Goal: Task Accomplishment & Management: Complete application form

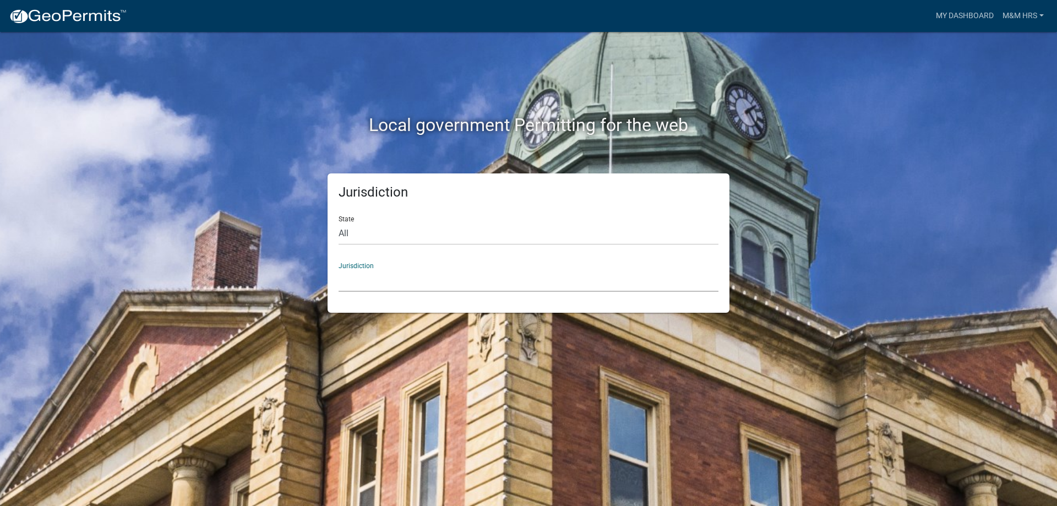
click at [379, 280] on select "[GEOGRAPHIC_DATA], [US_STATE] [GEOGRAPHIC_DATA], [US_STATE][PERSON_NAME][GEOGRA…" at bounding box center [529, 280] width 380 height 23
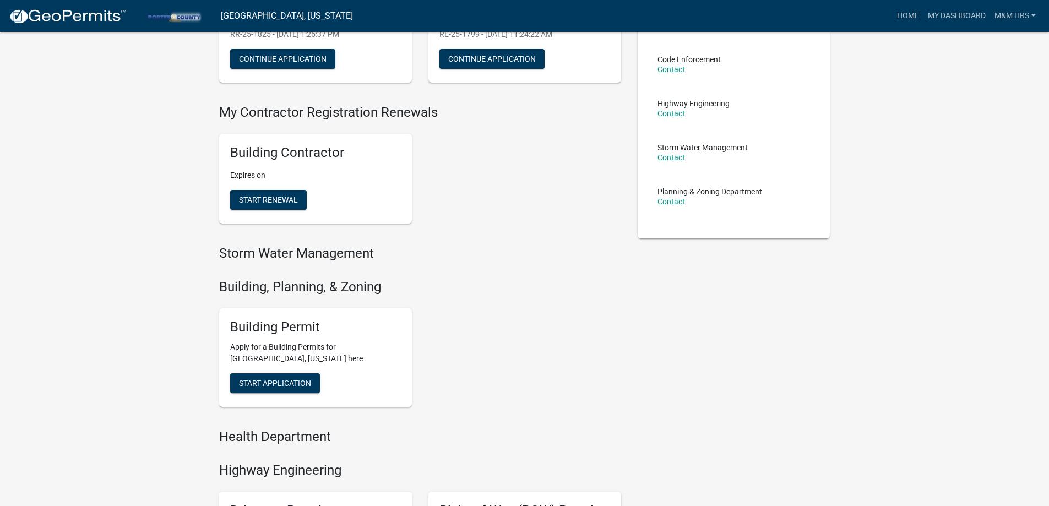
scroll to position [165, 0]
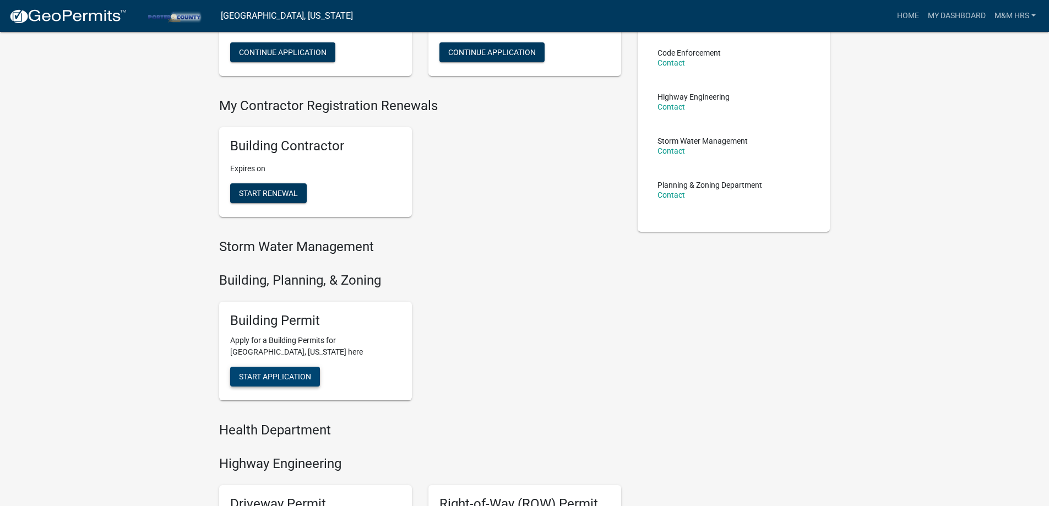
click at [265, 382] on button "Start Application" at bounding box center [275, 377] width 90 height 20
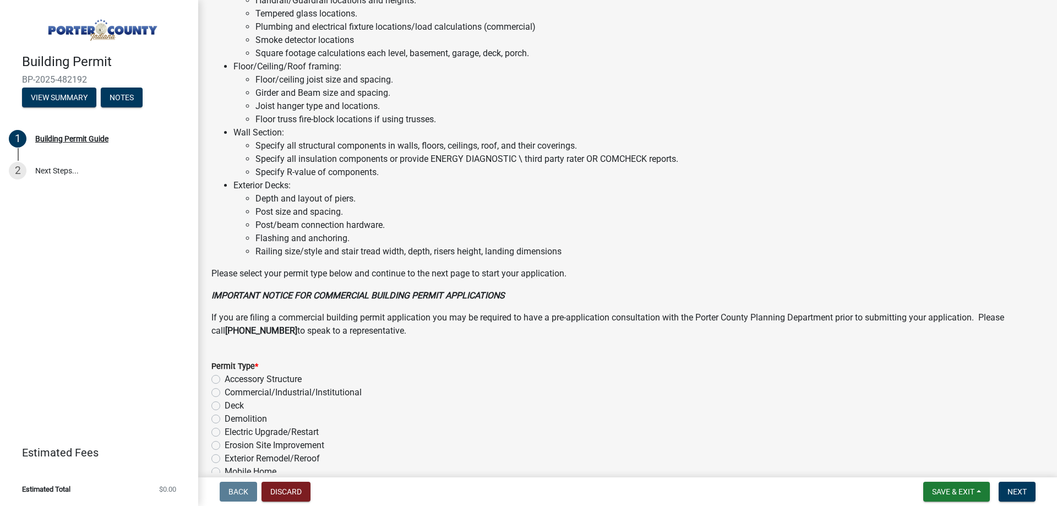
scroll to position [739, 0]
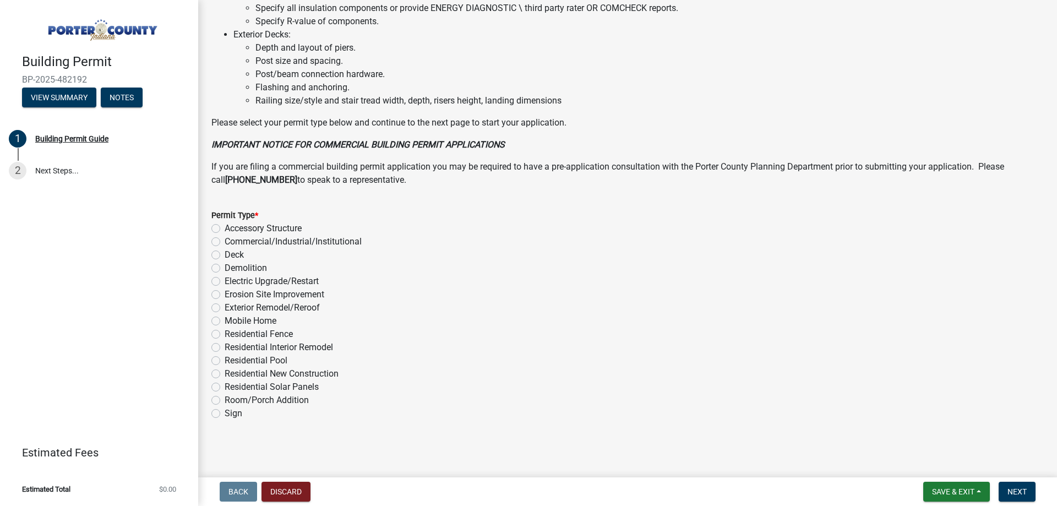
click at [225, 307] on label "Exterior Remodel/Reroof" at bounding box center [272, 307] width 95 height 13
click at [225, 307] on input "Exterior Remodel/Reroof" at bounding box center [228, 304] width 7 height 7
radio input "true"
click at [1035, 497] on button "Next" at bounding box center [1017, 492] width 37 height 20
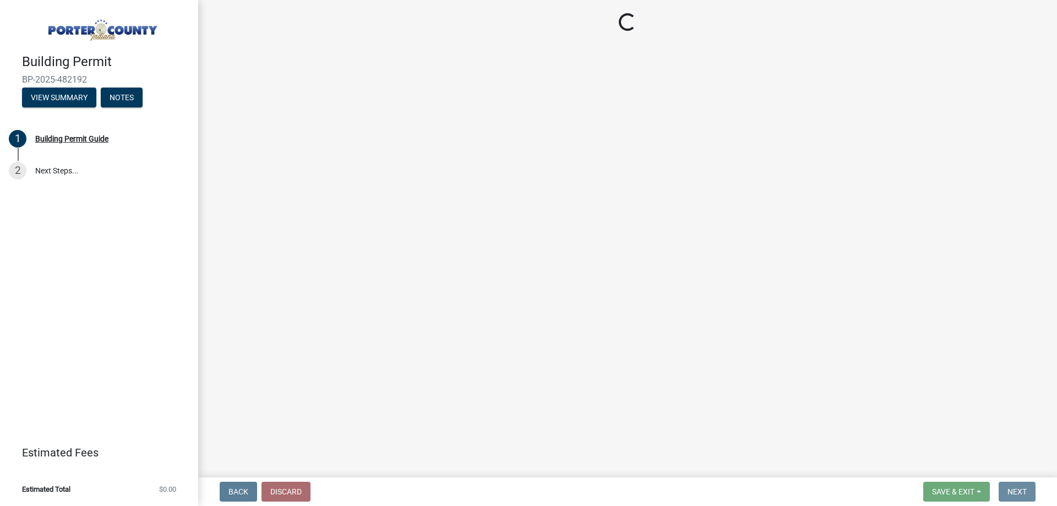
scroll to position [0, 0]
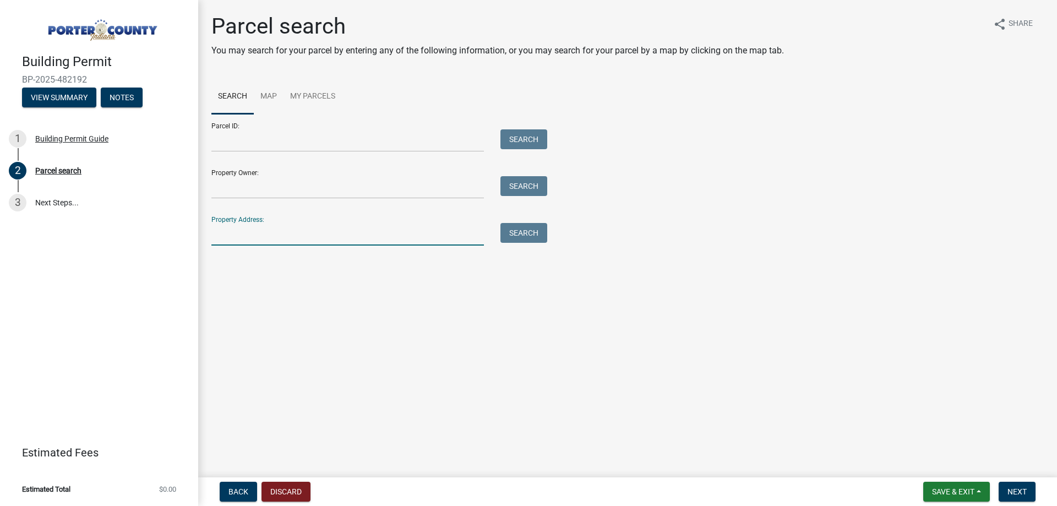
click at [301, 233] on input "Property Address:" at bounding box center [347, 234] width 273 height 23
type input "1402 cross creek"
click at [538, 227] on button "Search" at bounding box center [523, 233] width 47 height 20
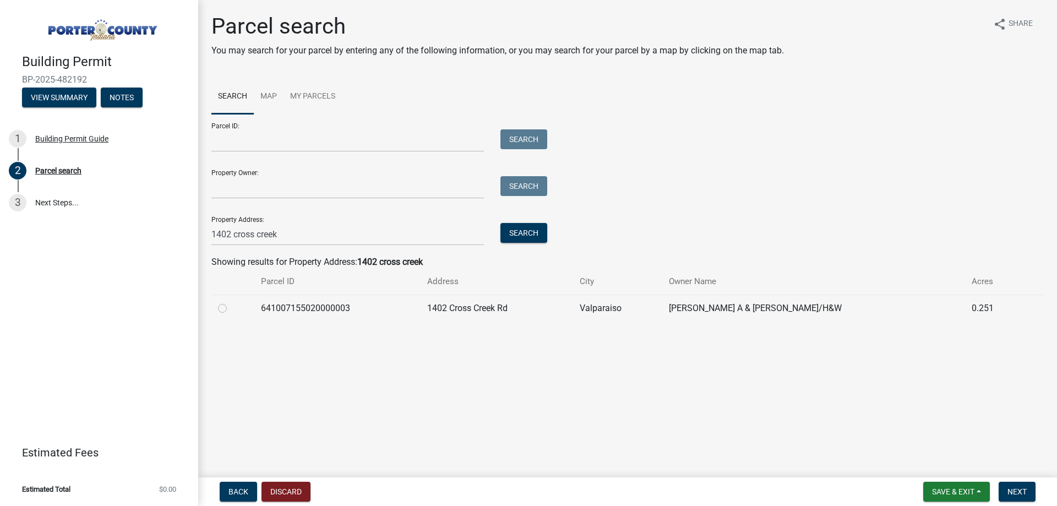
click at [231, 302] on label at bounding box center [231, 302] width 0 height 0
click at [231, 308] on input "radio" at bounding box center [234, 305] width 7 height 7
radio input "true"
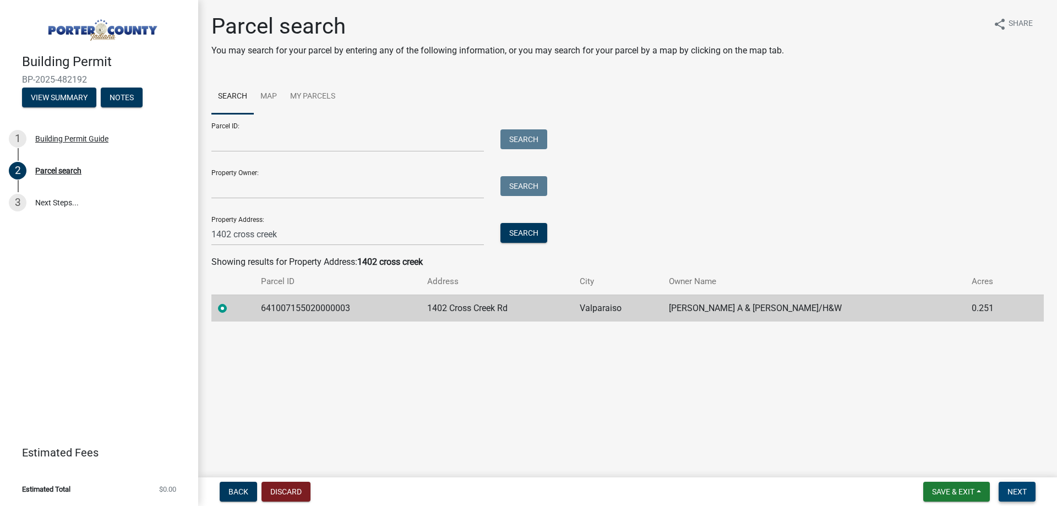
click at [1013, 493] on span "Next" at bounding box center [1017, 491] width 19 height 9
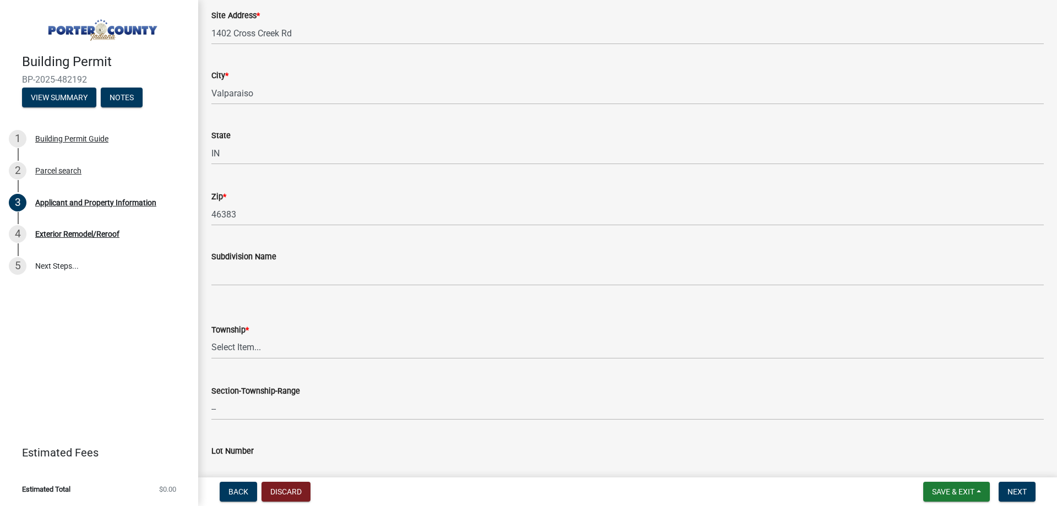
scroll to position [220, 0]
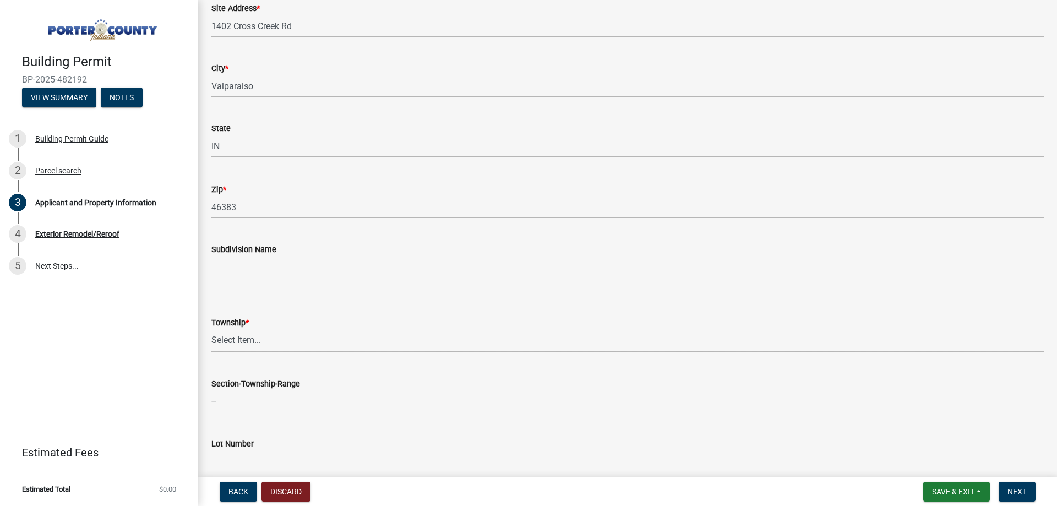
click at [273, 342] on select "Select Item... [PERSON_NAME][GEOGRAPHIC_DATA] [PERSON_NAME][GEOGRAPHIC_DATA] [G…" at bounding box center [627, 340] width 832 height 23
click at [211, 329] on select "Select Item... [PERSON_NAME][GEOGRAPHIC_DATA] [PERSON_NAME][GEOGRAPHIC_DATA] [G…" at bounding box center [627, 340] width 832 height 23
select select "eebc071e-620a-4db8-83e9-cb6b194c67e9"
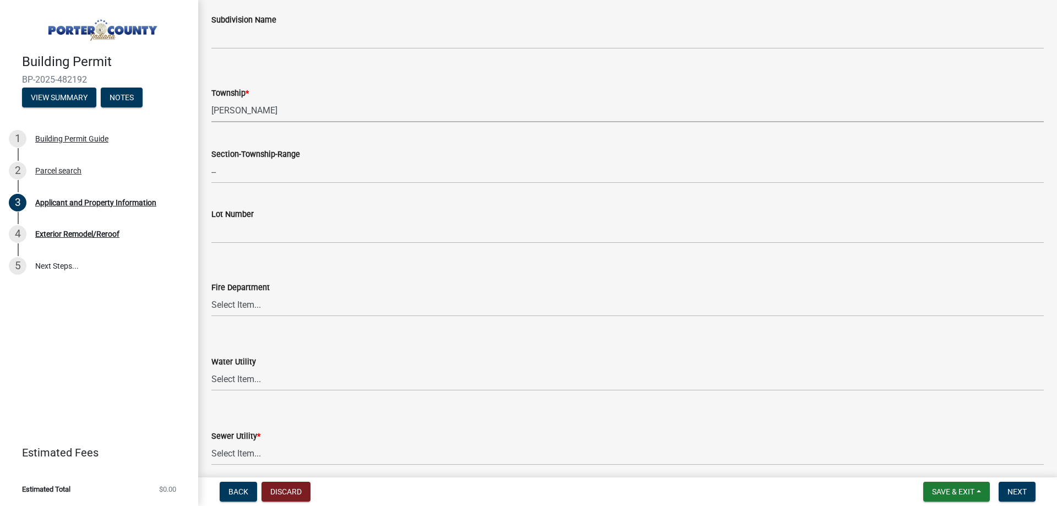
scroll to position [551, 0]
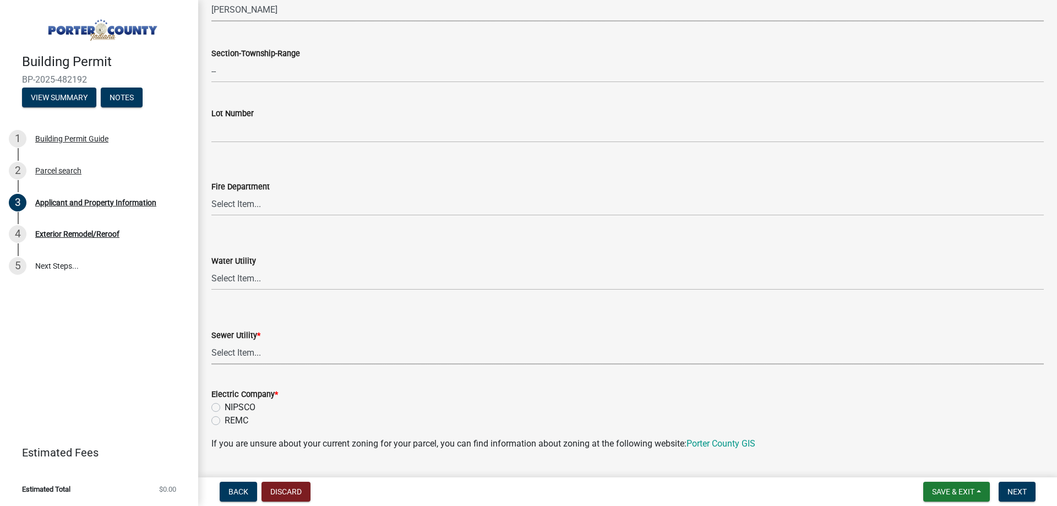
click at [258, 352] on select "Select Item... Aqua [US_STATE] Inc Damon Run Falling Waters Lake Eliza - LEACD …" at bounding box center [627, 353] width 832 height 23
click at [211, 342] on select "Select Item... Aqua [US_STATE] Inc Damon Run Falling Waters Lake Eliza - LEACD …" at bounding box center [627, 353] width 832 height 23
select select "ad46db9b-b68a-4590-8d08-f4fb10f3ead6"
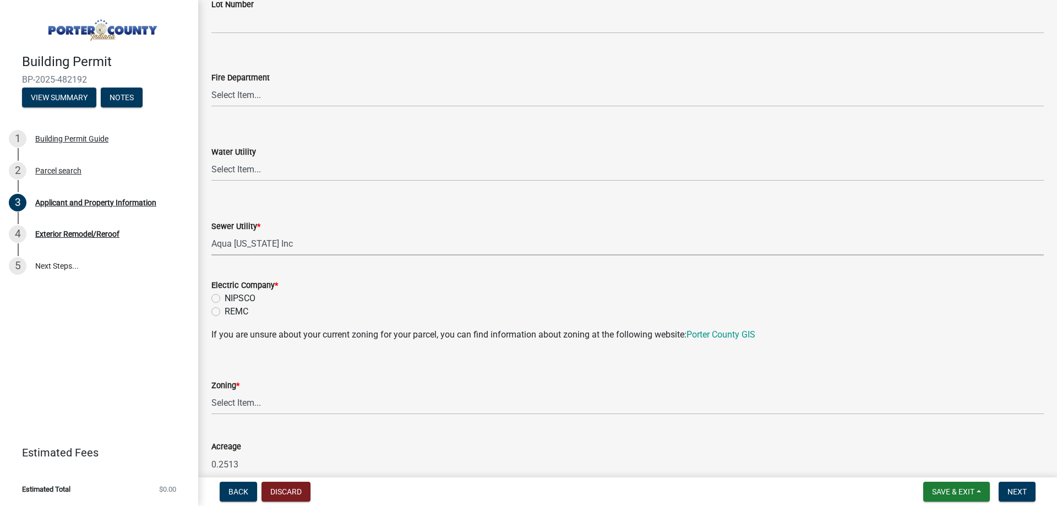
scroll to position [661, 0]
click at [225, 297] on label "NIPSCO" at bounding box center [240, 297] width 31 height 13
click at [225, 297] on input "NIPSCO" at bounding box center [228, 294] width 7 height 7
radio input "true"
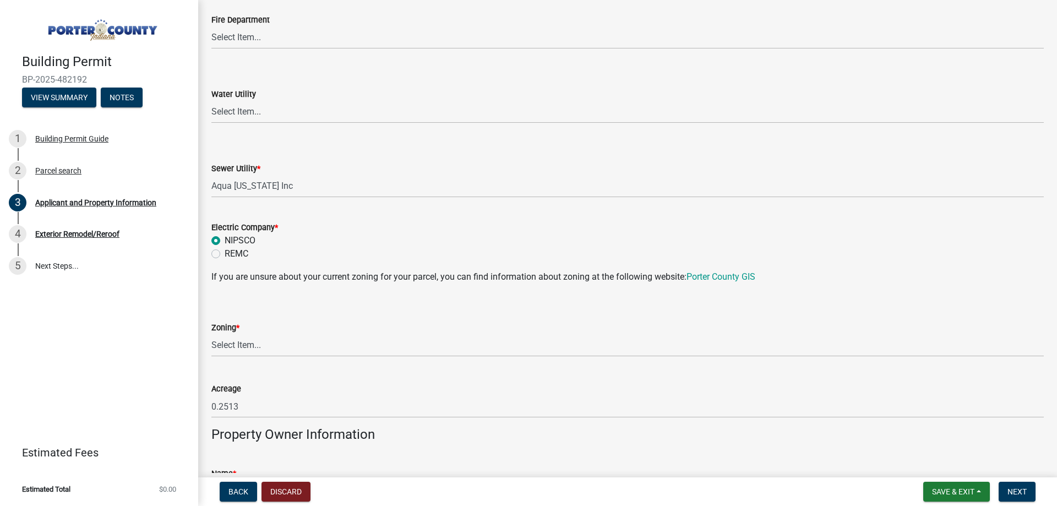
scroll to position [771, 0]
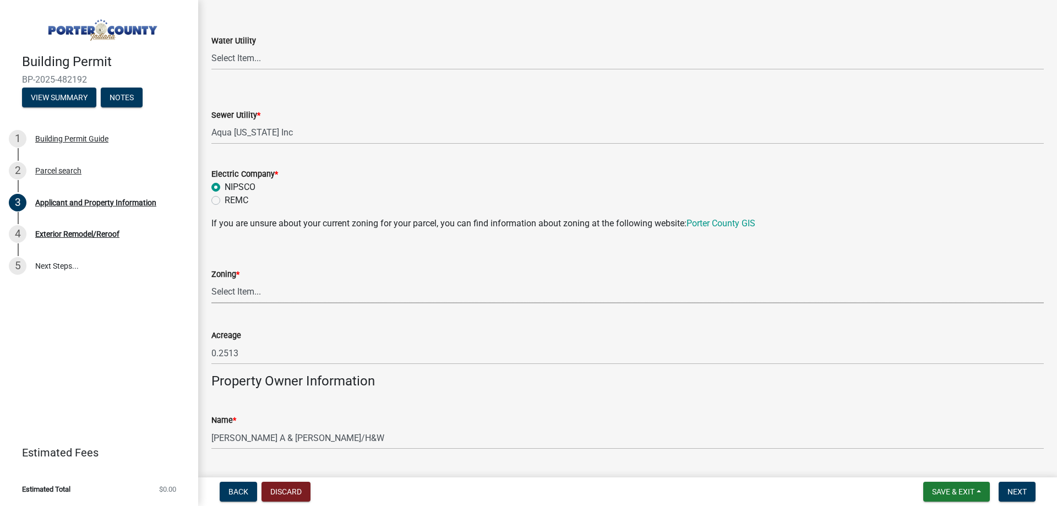
click at [253, 293] on select "Select Item... A1 A2 CH CM CN I1 I2 I3 IN MP OT P1 P2 PUD R1 R2 R3 R4 RL RR" at bounding box center [627, 292] width 832 height 23
click at [211, 281] on select "Select Item... A1 A2 CH CM CN I1 I2 I3 IN MP OT P1 P2 PUD R1 R2 R3 R4 RL RR" at bounding box center [627, 292] width 832 height 23
click at [263, 290] on select "Select Item... A1 A2 CH CM CN I1 I2 I3 IN MP OT P1 P2 PUD R1 R2 R3 R4 RL RR" at bounding box center [627, 292] width 832 height 23
click at [211, 281] on select "Select Item... A1 A2 CH CM CN I1 I2 I3 IN MP OT P1 P2 PUD R1 R2 R3 R4 RL RR" at bounding box center [627, 292] width 832 height 23
select select "c8d9bed4-fb8e-49e4-81c1-b9d22bb8efef"
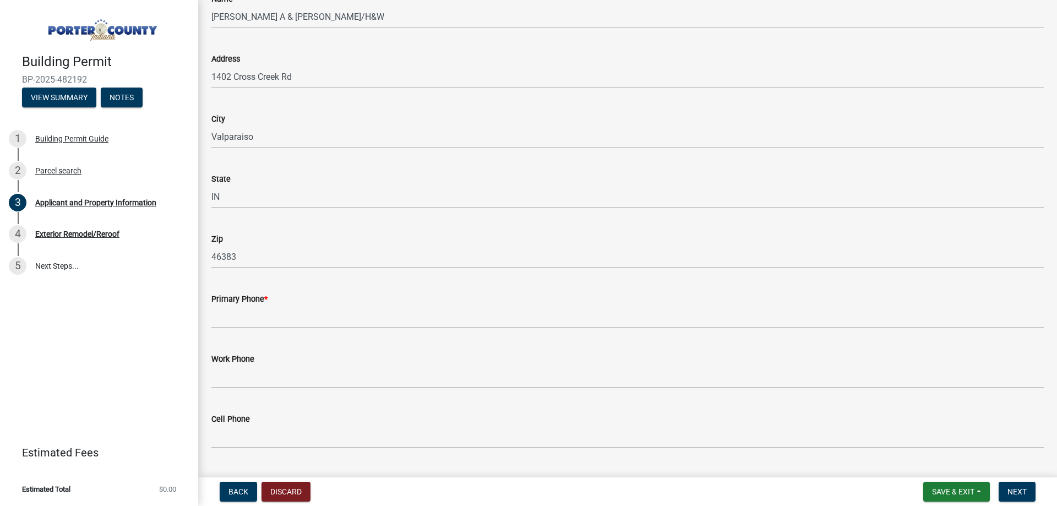
scroll to position [1211, 0]
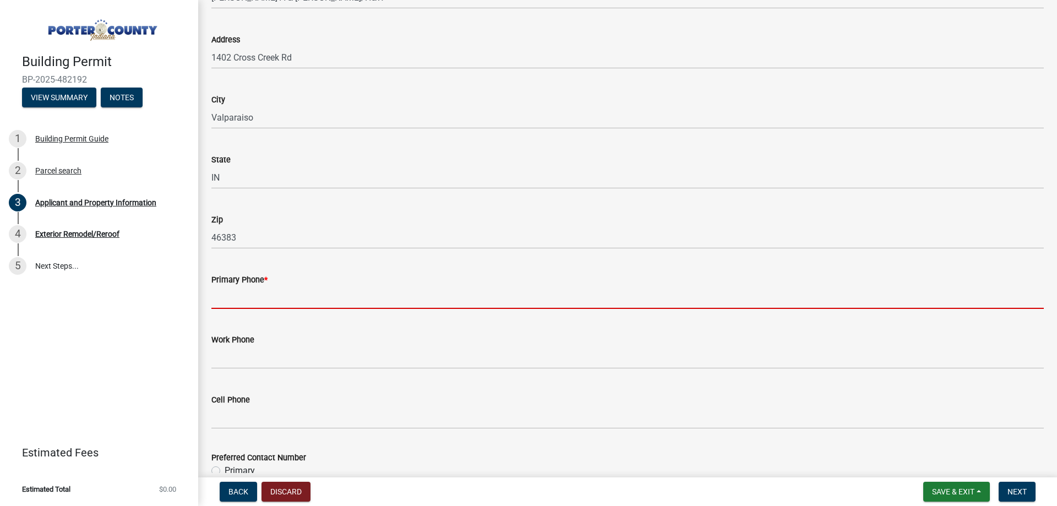
drag, startPoint x: 252, startPoint y: 302, endPoint x: 478, endPoint y: 221, distance: 241.0
click at [252, 302] on input "Primary Phone *" at bounding box center [627, 297] width 832 height 23
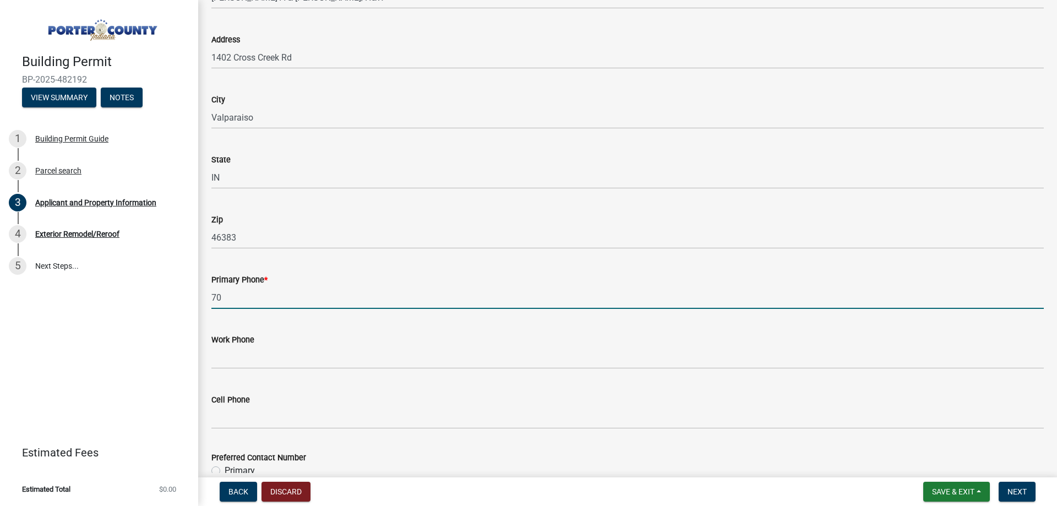
type input "7"
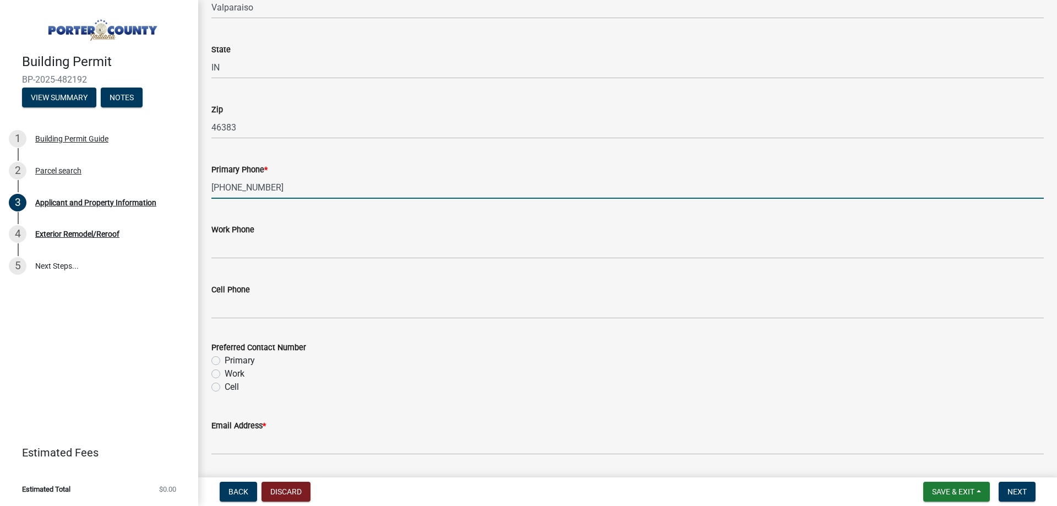
type input "[PHONE_NUMBER]"
click at [225, 362] on label "Primary" at bounding box center [240, 360] width 30 height 13
click at [225, 361] on input "Primary" at bounding box center [228, 357] width 7 height 7
radio input "true"
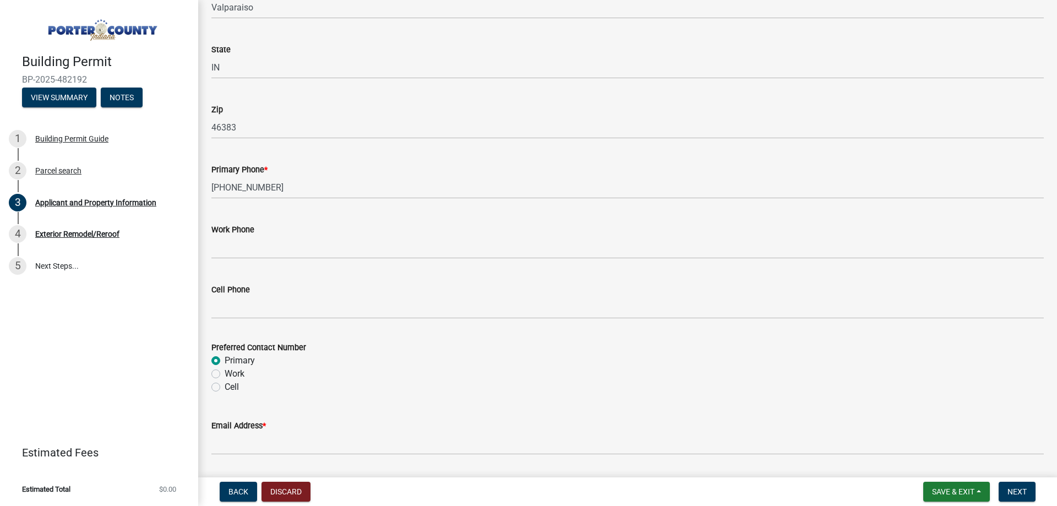
scroll to position [1376, 0]
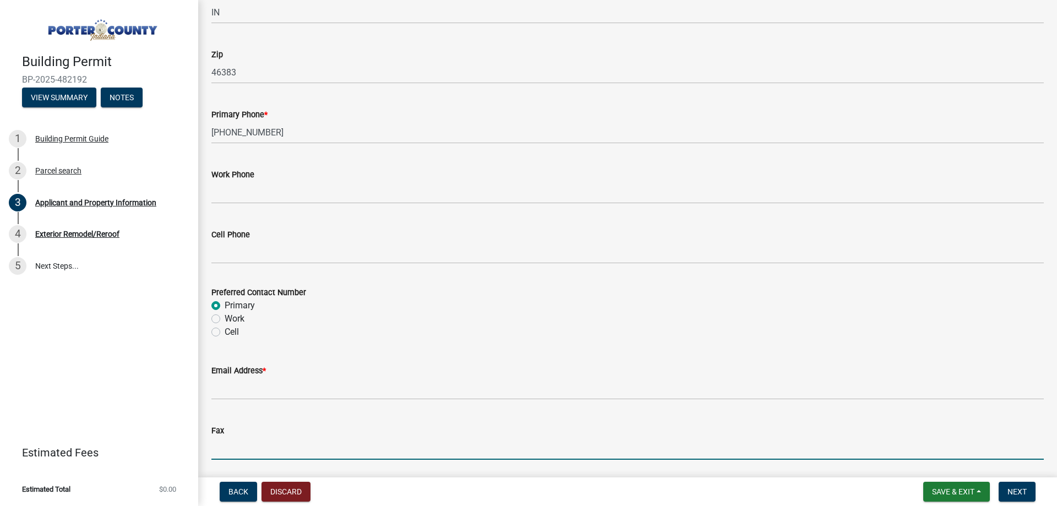
click at [310, 437] on input "Fax" at bounding box center [627, 448] width 832 height 23
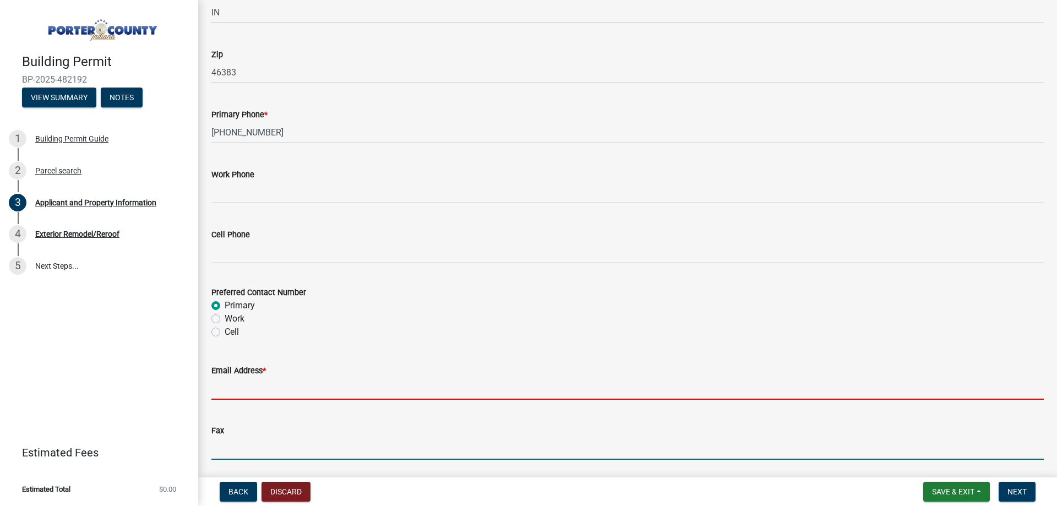
click at [304, 389] on input "Email Address *" at bounding box center [627, 388] width 832 height 23
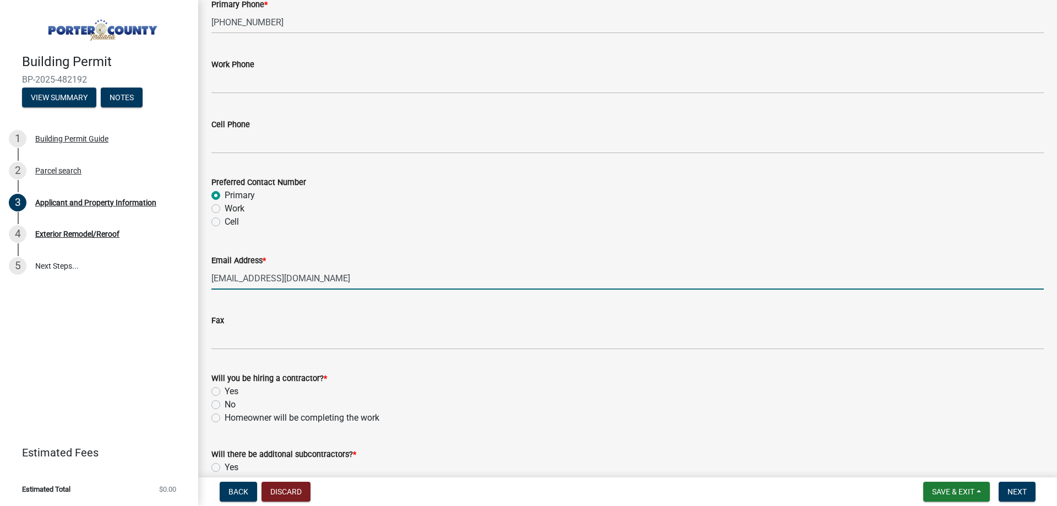
scroll to position [1542, 0]
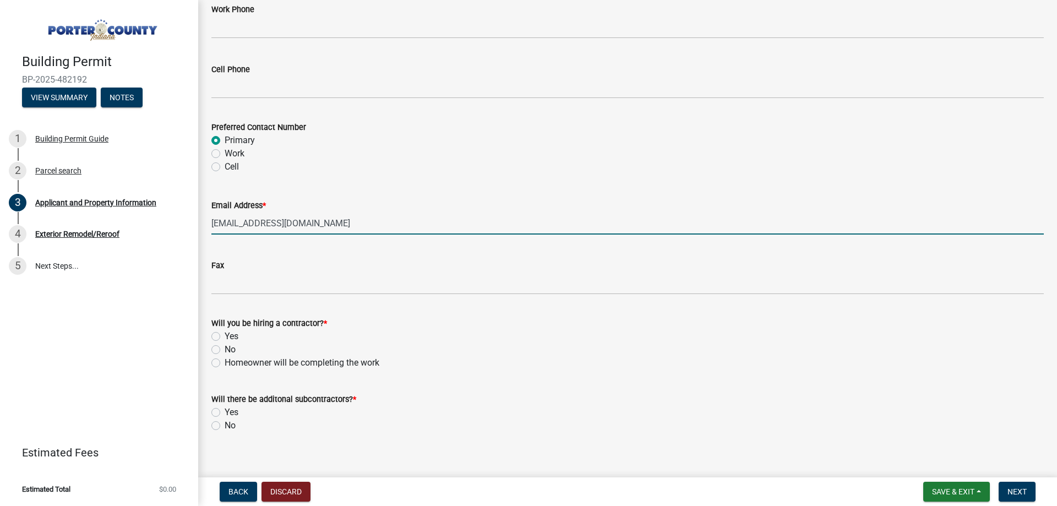
type input "[EMAIL_ADDRESS][DOMAIN_NAME]"
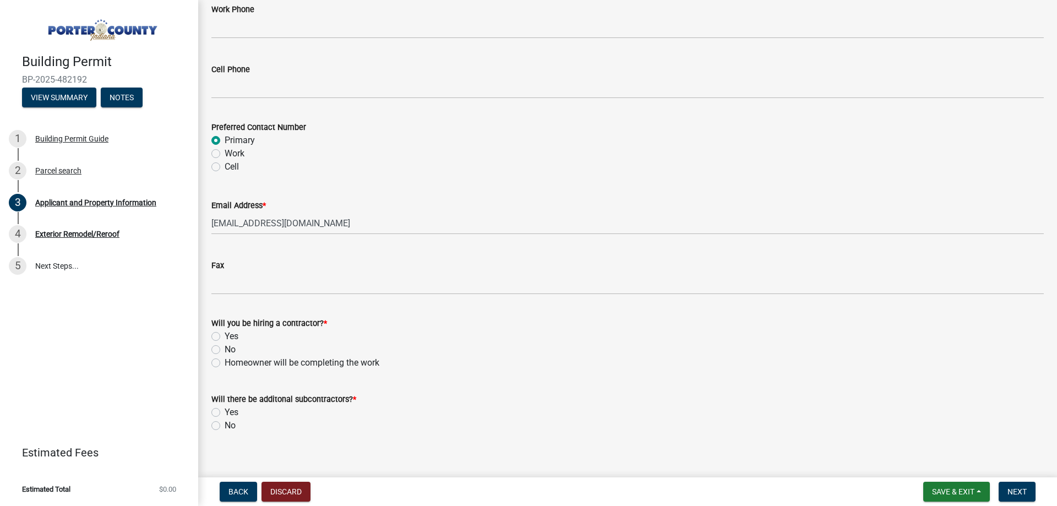
click at [225, 337] on label "Yes" at bounding box center [232, 336] width 14 height 13
click at [225, 337] on input "Yes" at bounding box center [228, 333] width 7 height 7
radio input "true"
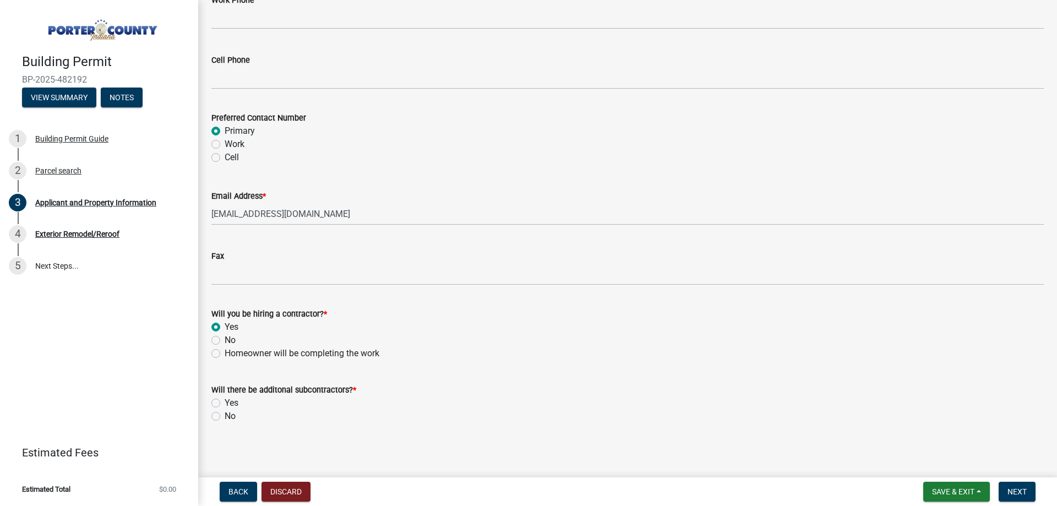
scroll to position [1554, 0]
click at [225, 415] on label "No" at bounding box center [230, 413] width 11 height 13
click at [225, 414] on input "No" at bounding box center [228, 410] width 7 height 7
radio input "true"
click at [1012, 489] on span "Next" at bounding box center [1017, 491] width 19 height 9
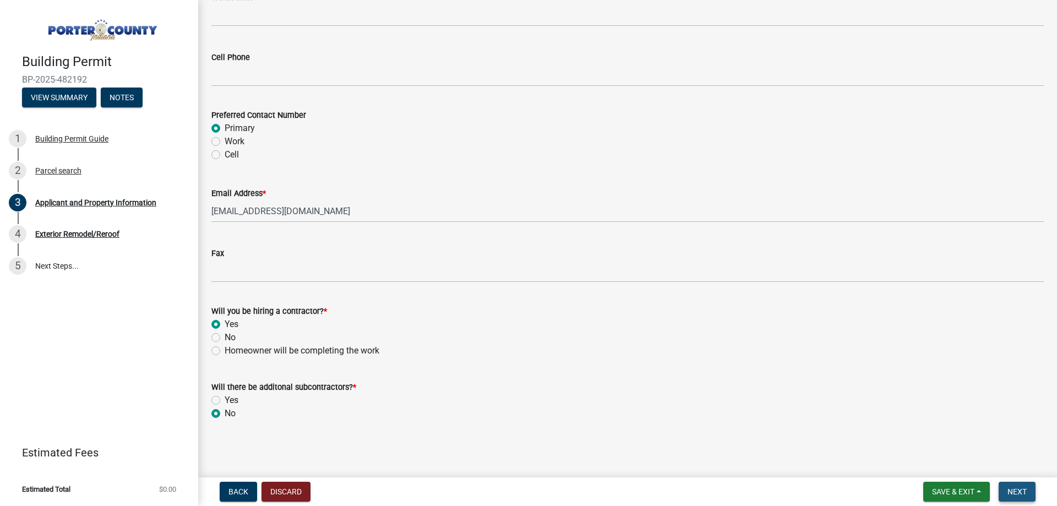
scroll to position [0, 0]
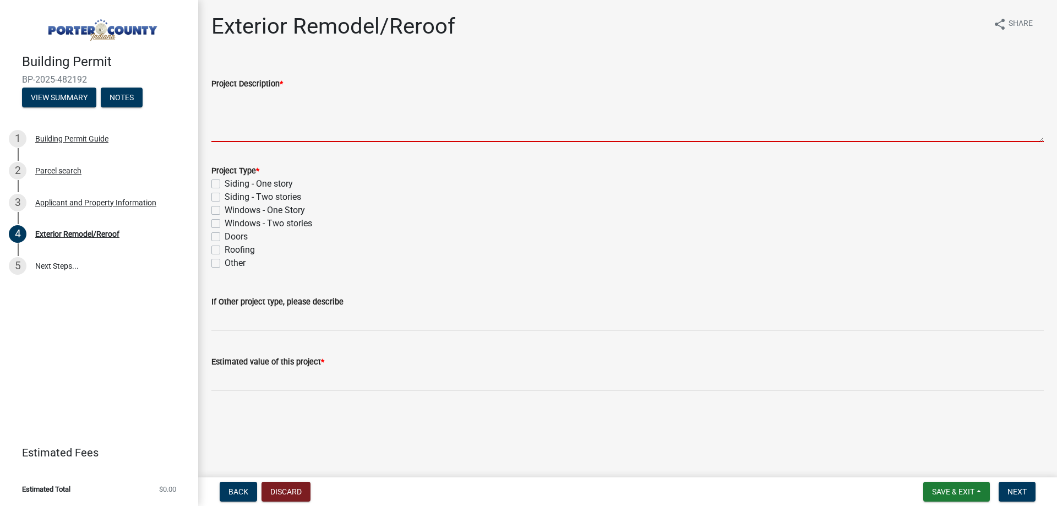
click at [254, 129] on textarea "Project Description *" at bounding box center [627, 116] width 832 height 52
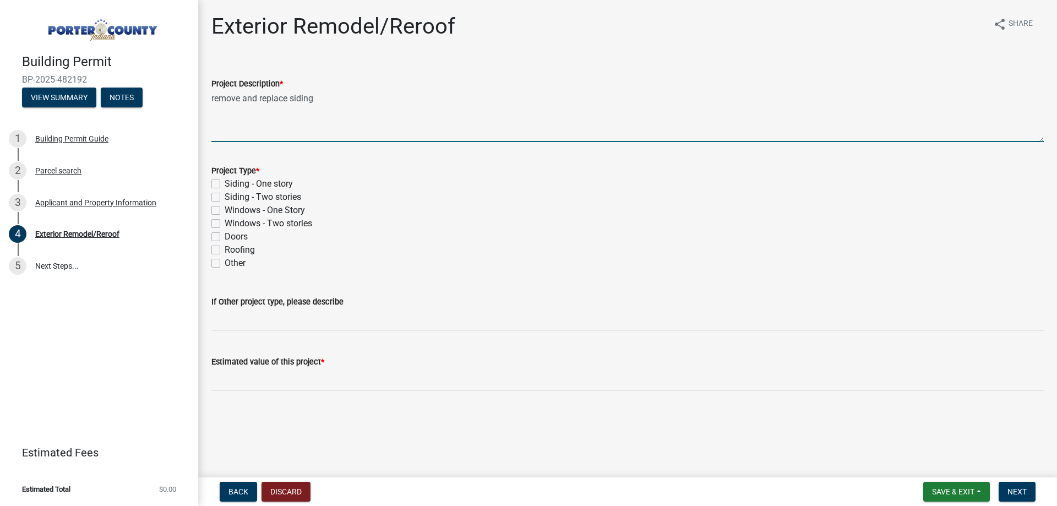
type textarea "remove and replace siding"
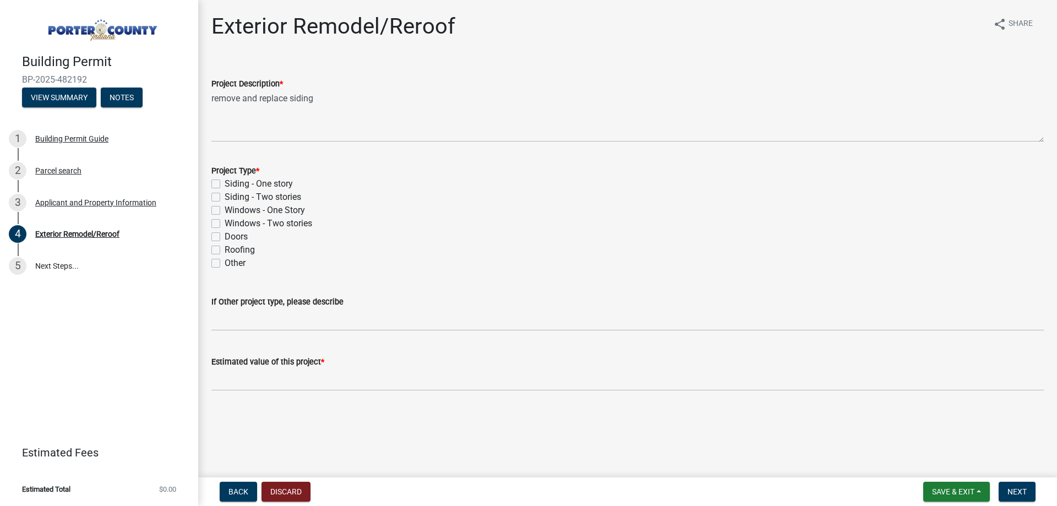
click at [225, 199] on label "Siding - Two stories" at bounding box center [263, 196] width 77 height 13
click at [225, 198] on input "Siding - Two stories" at bounding box center [228, 193] width 7 height 7
checkbox input "true"
checkbox input "false"
checkbox input "true"
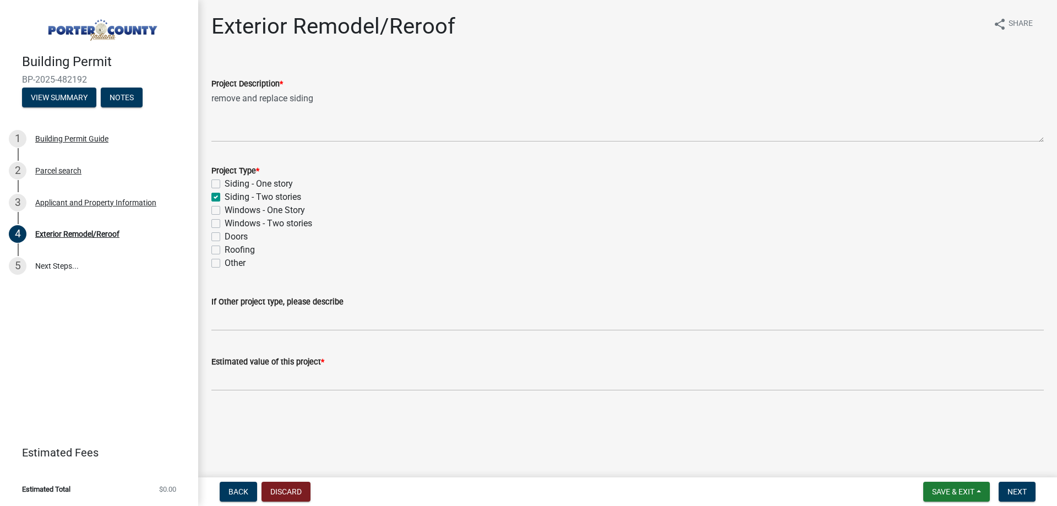
checkbox input "false"
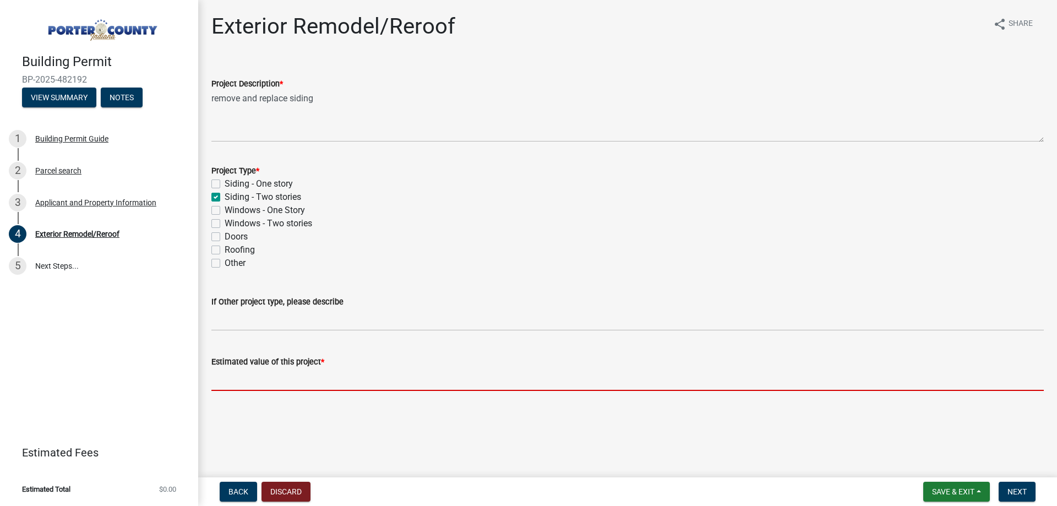
click at [257, 377] on input "text" at bounding box center [627, 379] width 832 height 23
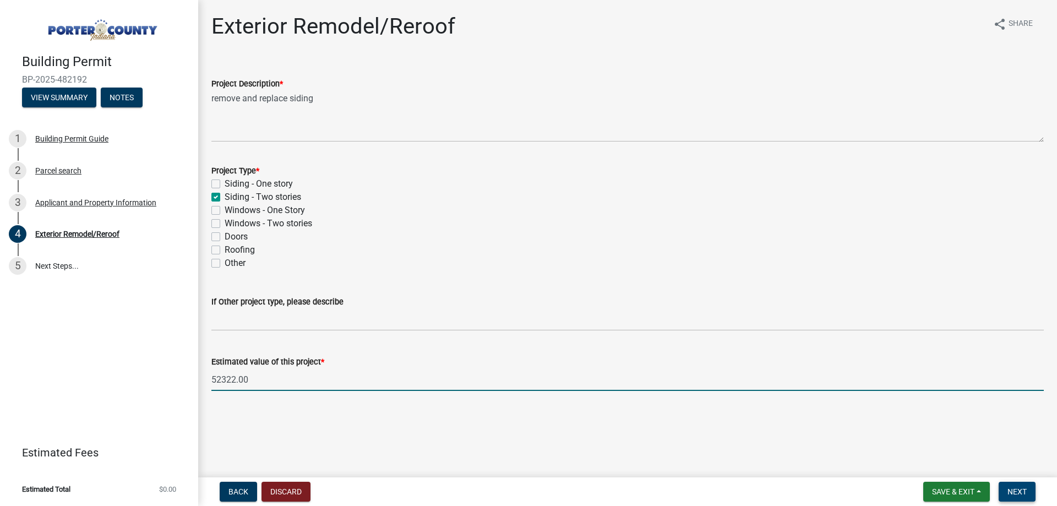
type input "52322"
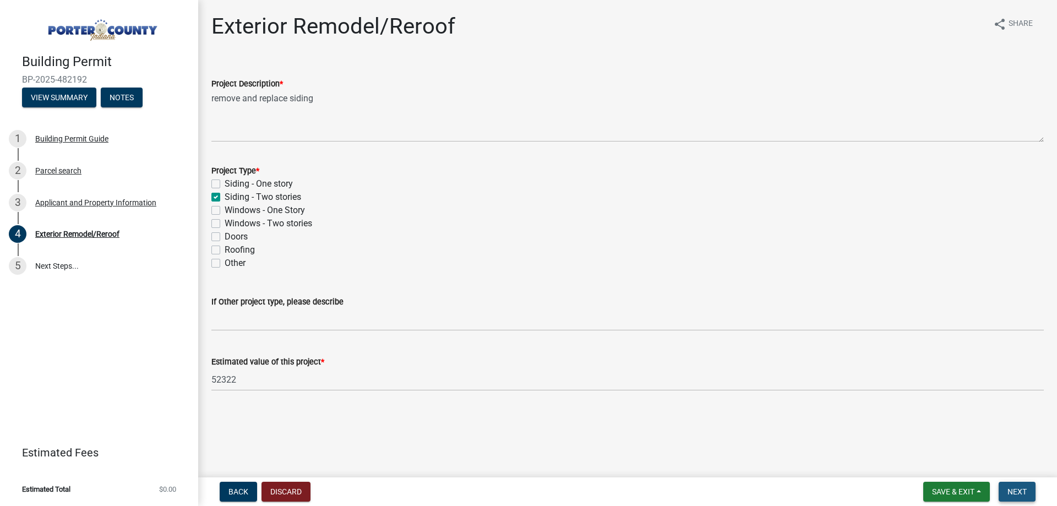
click at [1011, 489] on span "Next" at bounding box center [1017, 491] width 19 height 9
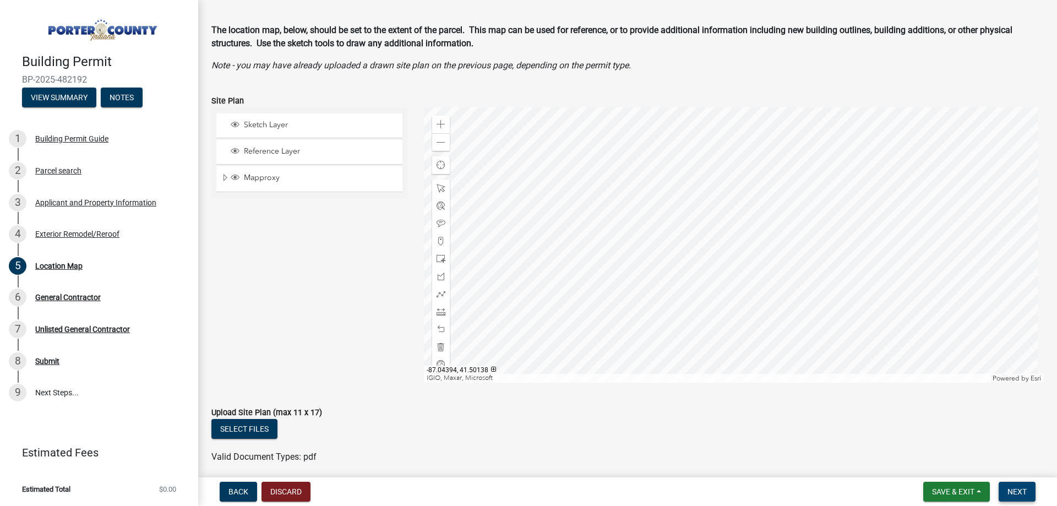
scroll to position [55, 0]
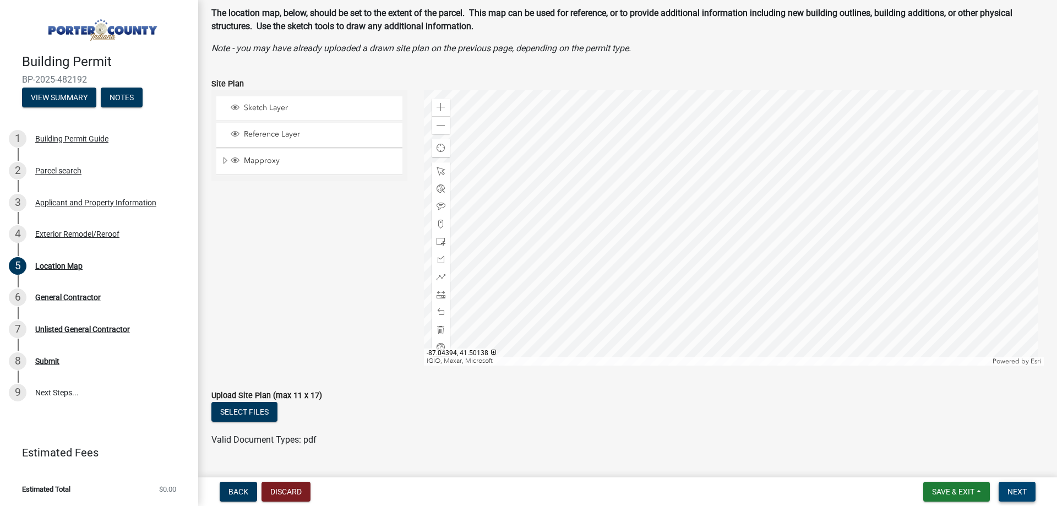
click at [1022, 489] on span "Next" at bounding box center [1017, 491] width 19 height 9
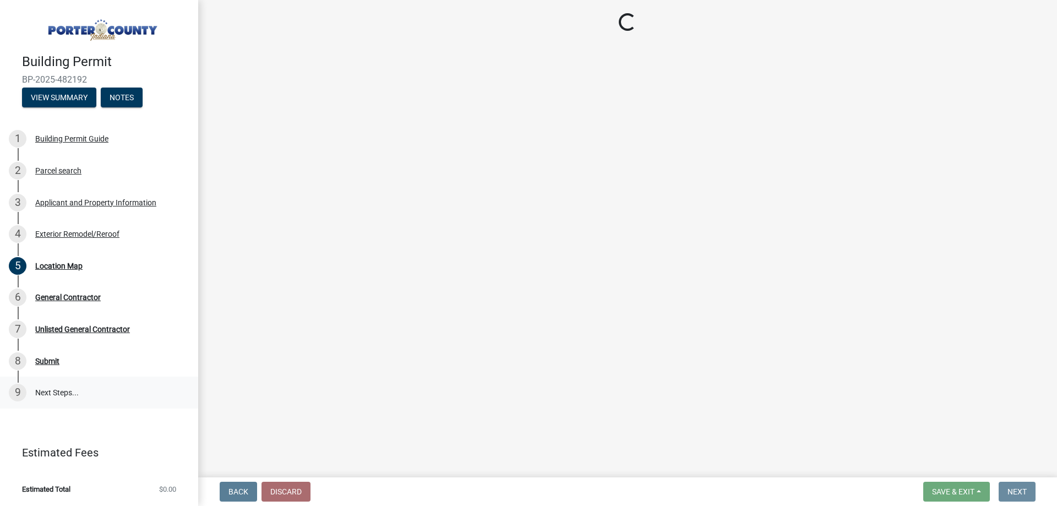
scroll to position [0, 0]
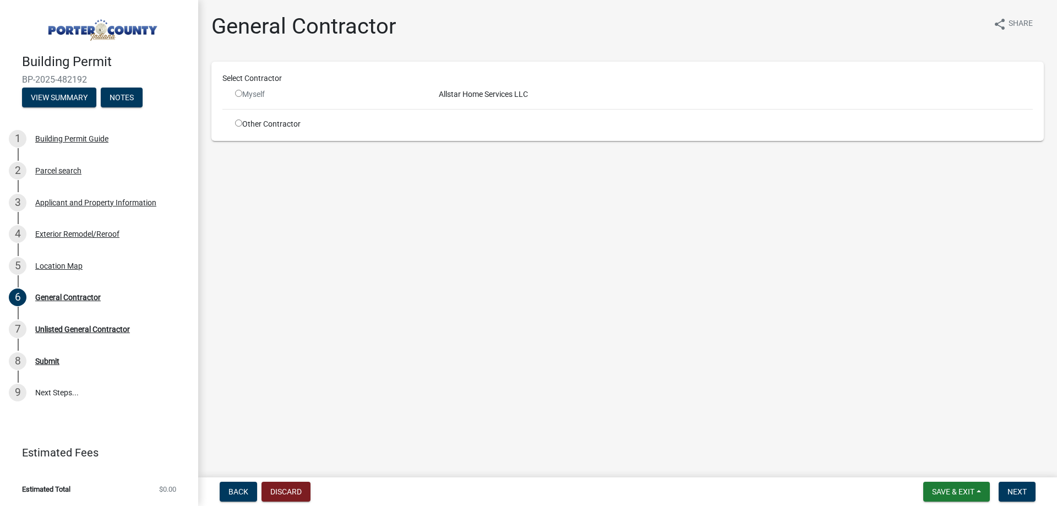
click at [240, 96] on input "radio" at bounding box center [238, 93] width 7 height 7
radio input "false"
click at [472, 91] on div "Allstar Home Services LLC" at bounding box center [736, 95] width 611 height 12
click at [244, 125] on div "Other Contractor" at bounding box center [329, 124] width 204 height 12
click at [242, 124] on div "Other Contractor" at bounding box center [329, 124] width 204 height 12
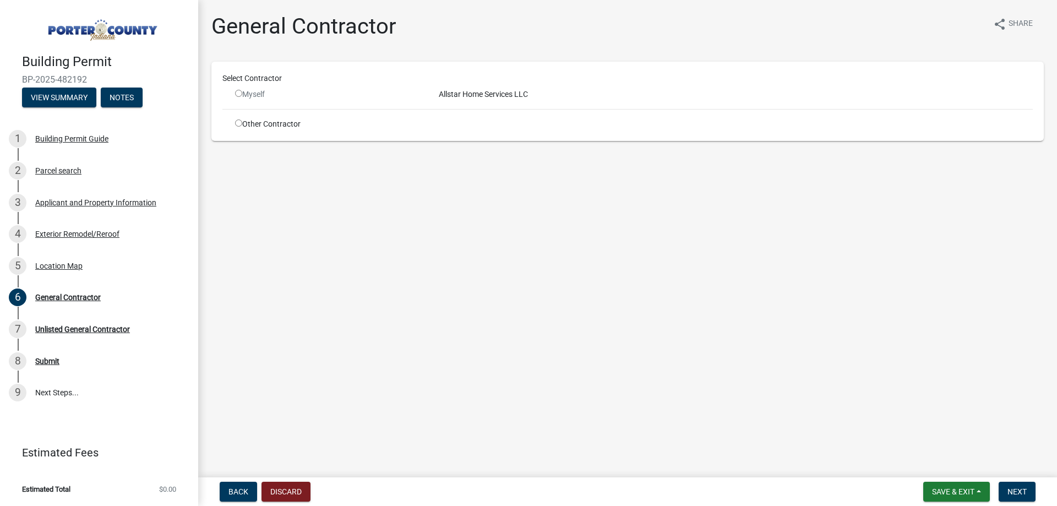
click at [239, 124] on input "radio" at bounding box center [238, 122] width 7 height 7
radio input "true"
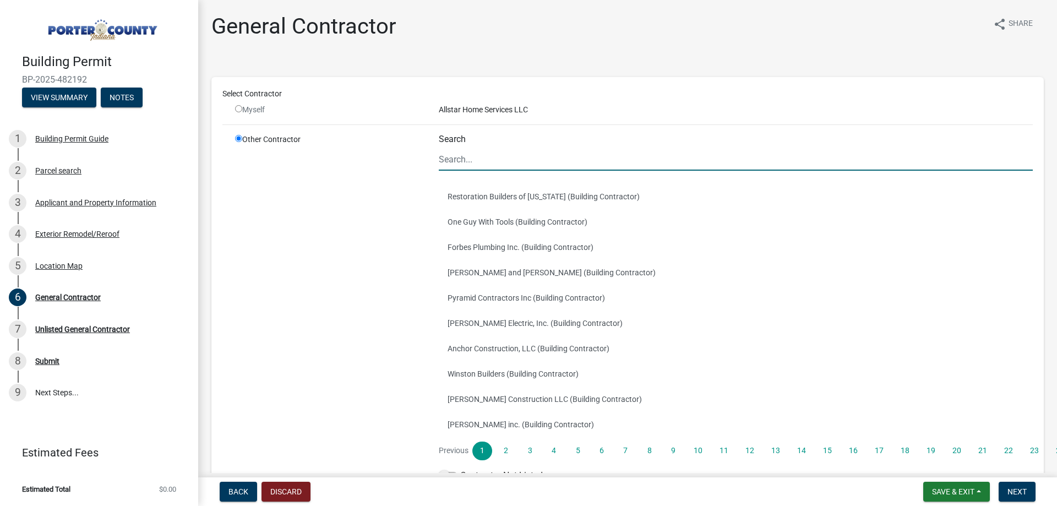
click at [480, 162] on input "Search" at bounding box center [736, 159] width 594 height 23
type input "a"
click at [239, 108] on input "radio" at bounding box center [238, 108] width 7 height 7
radio input "false"
radio input "true"
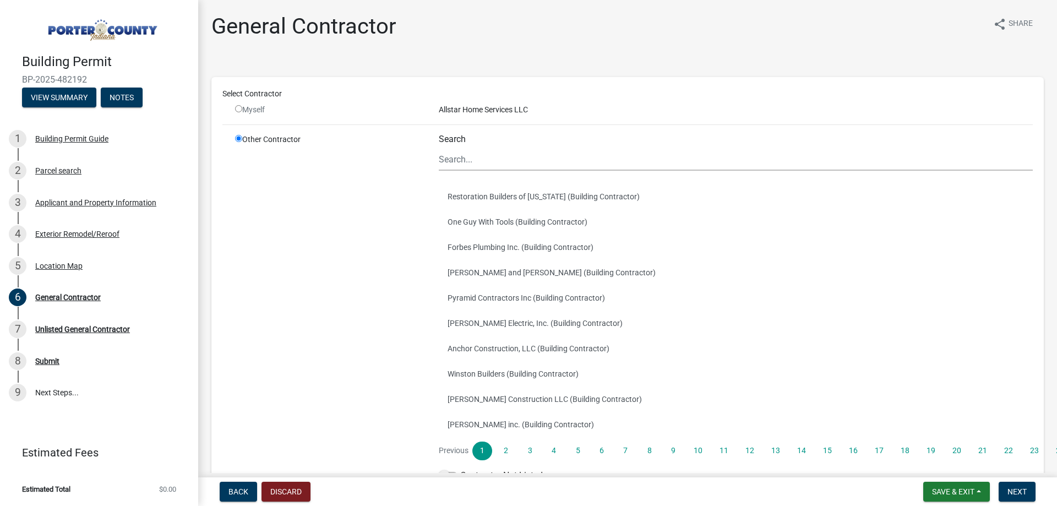
click at [239, 110] on input "radio" at bounding box center [238, 108] width 7 height 7
radio input "false"
radio input "true"
click at [238, 109] on input "radio" at bounding box center [238, 108] width 7 height 7
radio input "false"
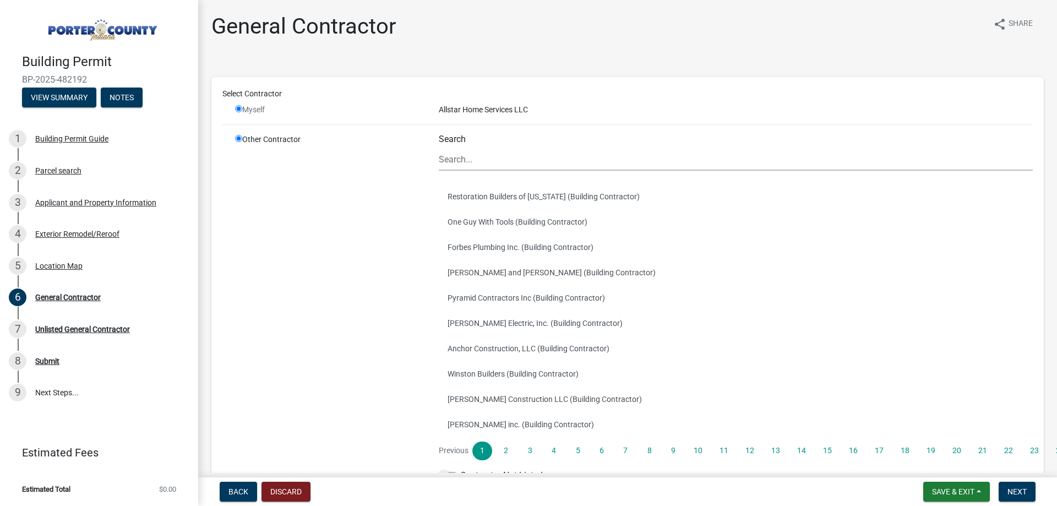
radio input "true"
click at [238, 107] on input "radio" at bounding box center [238, 108] width 7 height 7
radio input "false"
radio input "true"
click at [238, 107] on input "radio" at bounding box center [238, 108] width 7 height 7
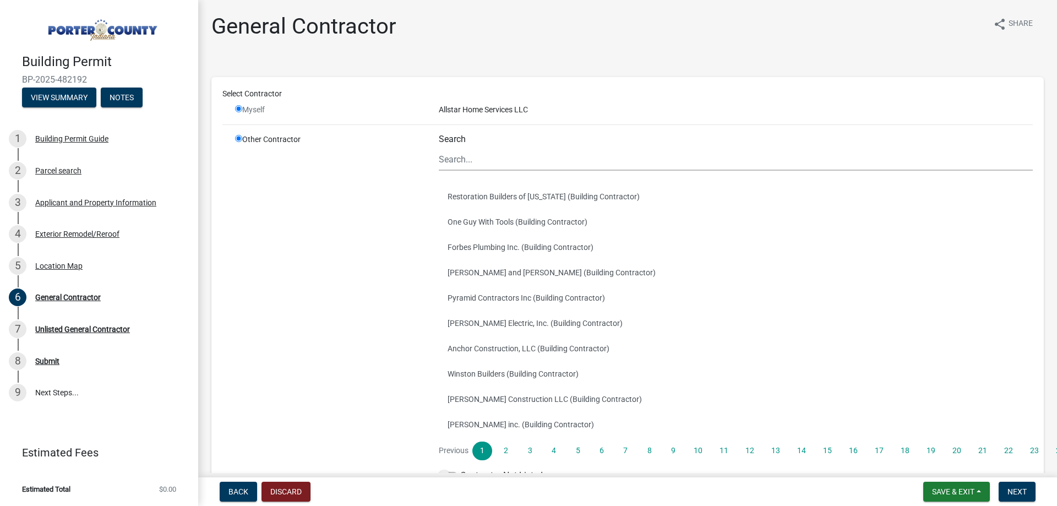
radio input "false"
radio input "true"
click at [509, 155] on input "Search" at bounding box center [736, 159] width 594 height 23
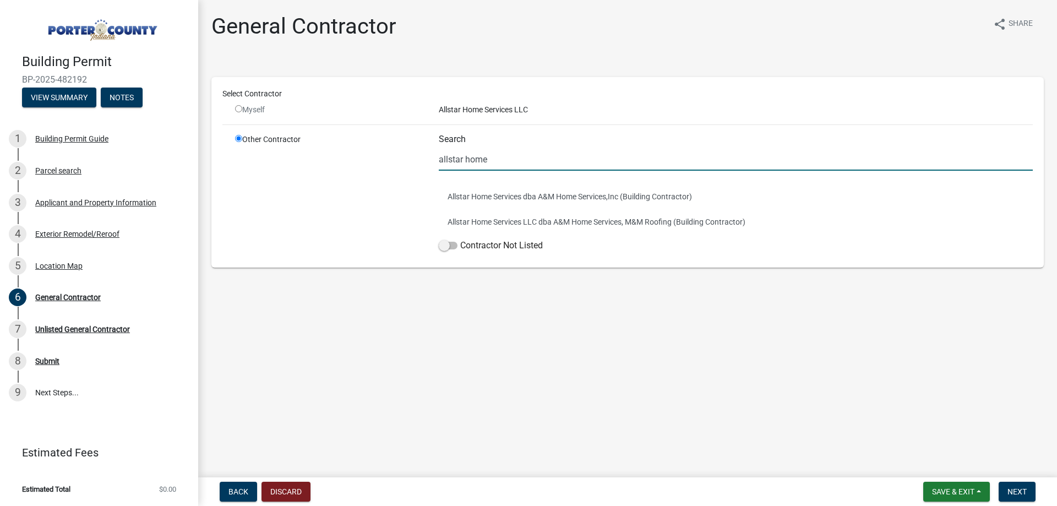
type input "allstar home services"
click at [590, 226] on button "Allstar Home Services LLC dba A&M Home Services, M&M Roofing (Building Contract…" at bounding box center [736, 221] width 594 height 25
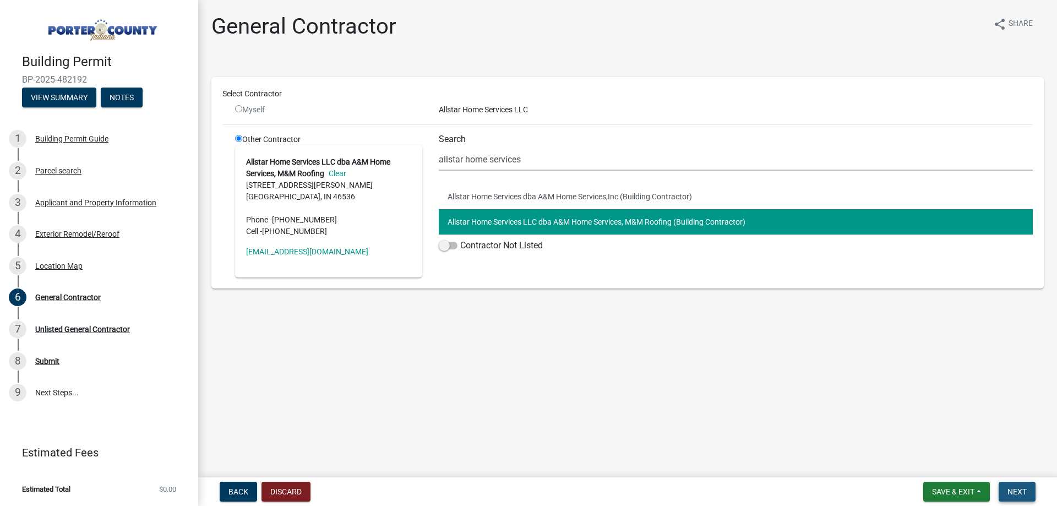
click at [1001, 493] on button "Next" at bounding box center [1017, 492] width 37 height 20
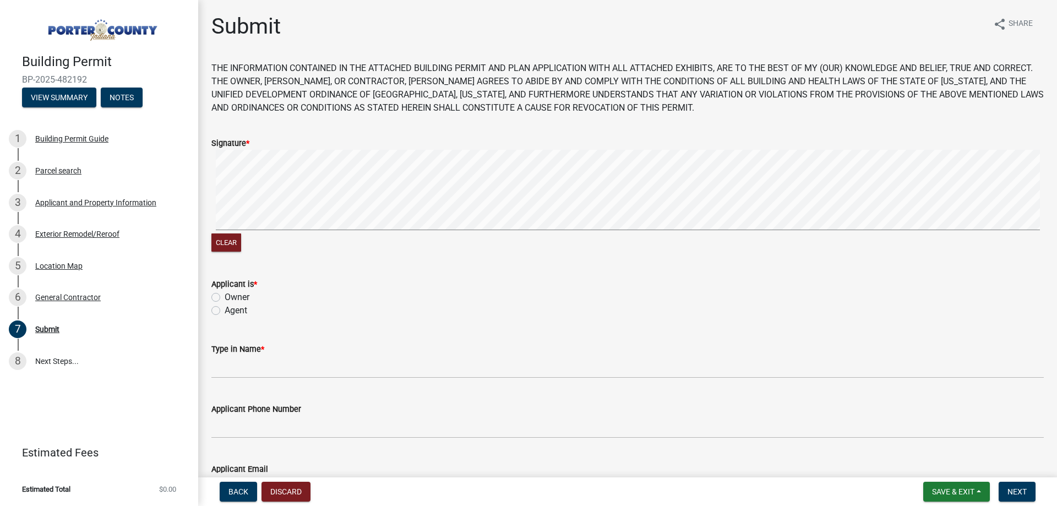
click at [329, 246] on div "Clear" at bounding box center [627, 202] width 832 height 105
click at [225, 298] on label "Owner" at bounding box center [237, 297] width 25 height 13
click at [225, 298] on input "Owner" at bounding box center [228, 294] width 7 height 7
radio input "true"
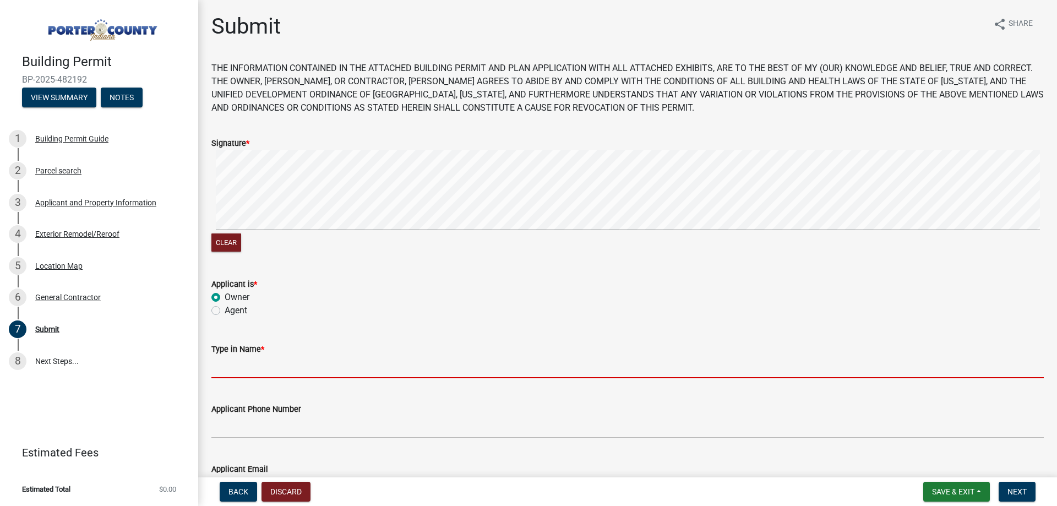
click at [230, 363] on input "Type in Name *" at bounding box center [627, 367] width 832 height 23
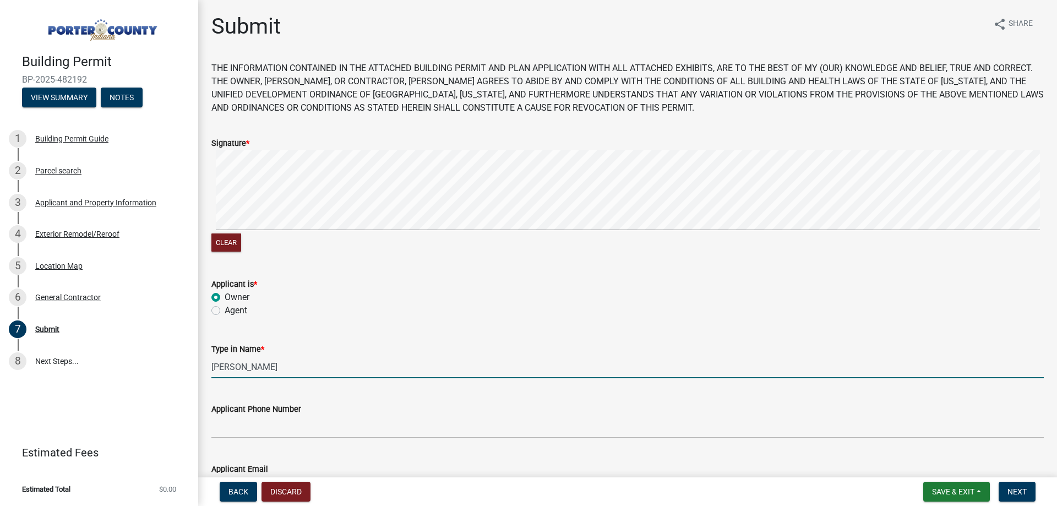
type input "[PERSON_NAME]"
click at [208, 404] on div "Applicant Phone Number" at bounding box center [627, 412] width 849 height 51
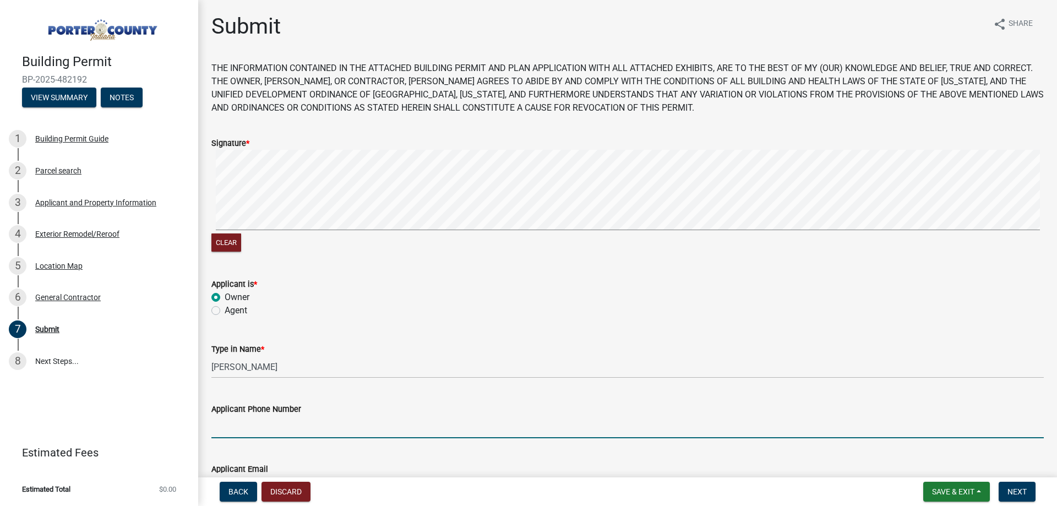
click at [230, 428] on input "Applicant Phone Number" at bounding box center [627, 427] width 832 height 23
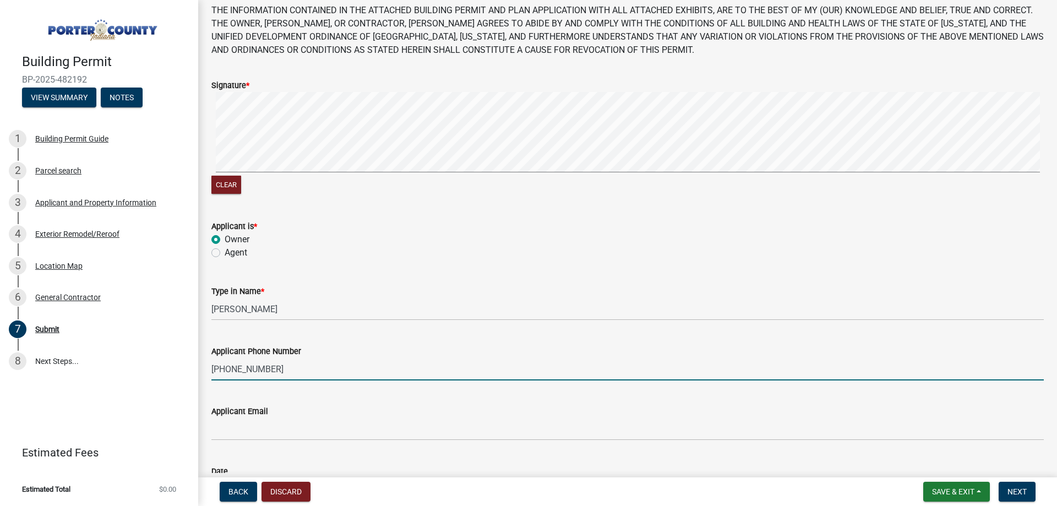
scroll to position [145, 0]
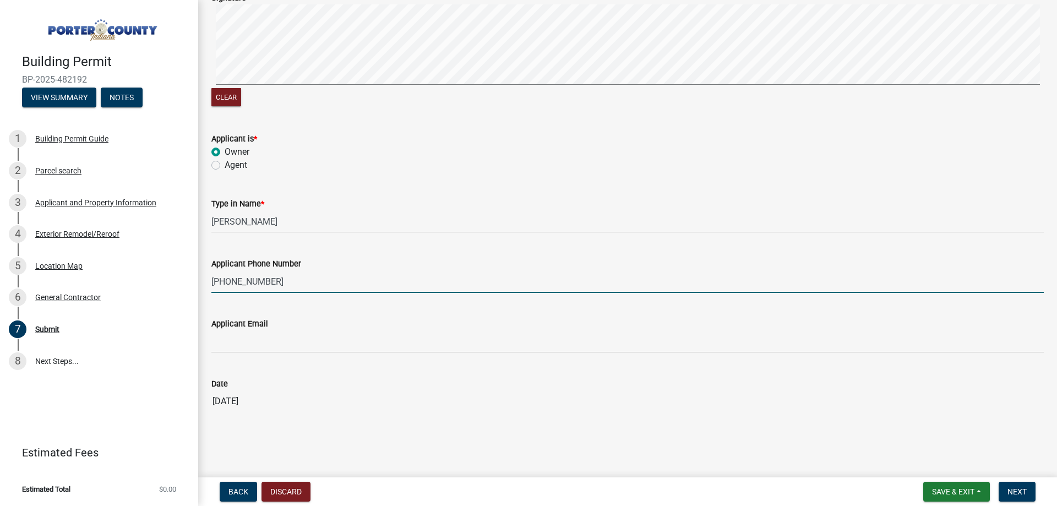
type input "[PHONE_NUMBER]"
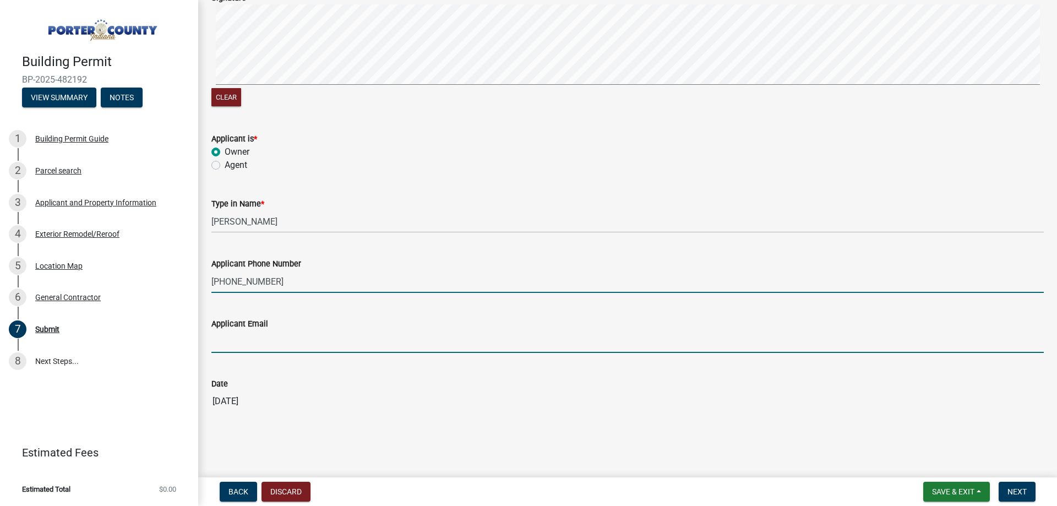
click at [286, 338] on input "Applicant Email" at bounding box center [627, 341] width 832 height 23
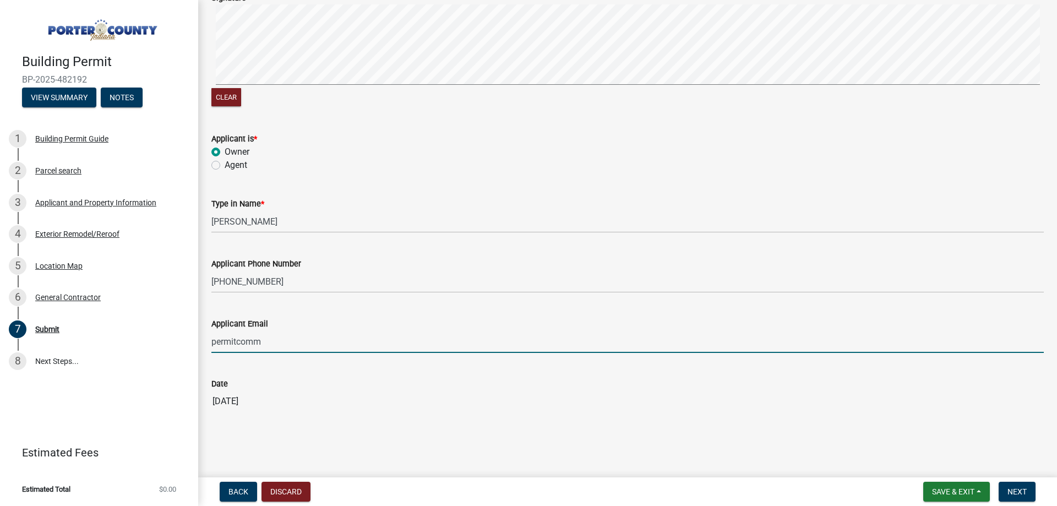
type input "[EMAIL_ADDRESS][DOMAIN_NAME]"
click at [1016, 489] on span "Next" at bounding box center [1017, 491] width 19 height 9
